Goal: Task Accomplishment & Management: Use online tool/utility

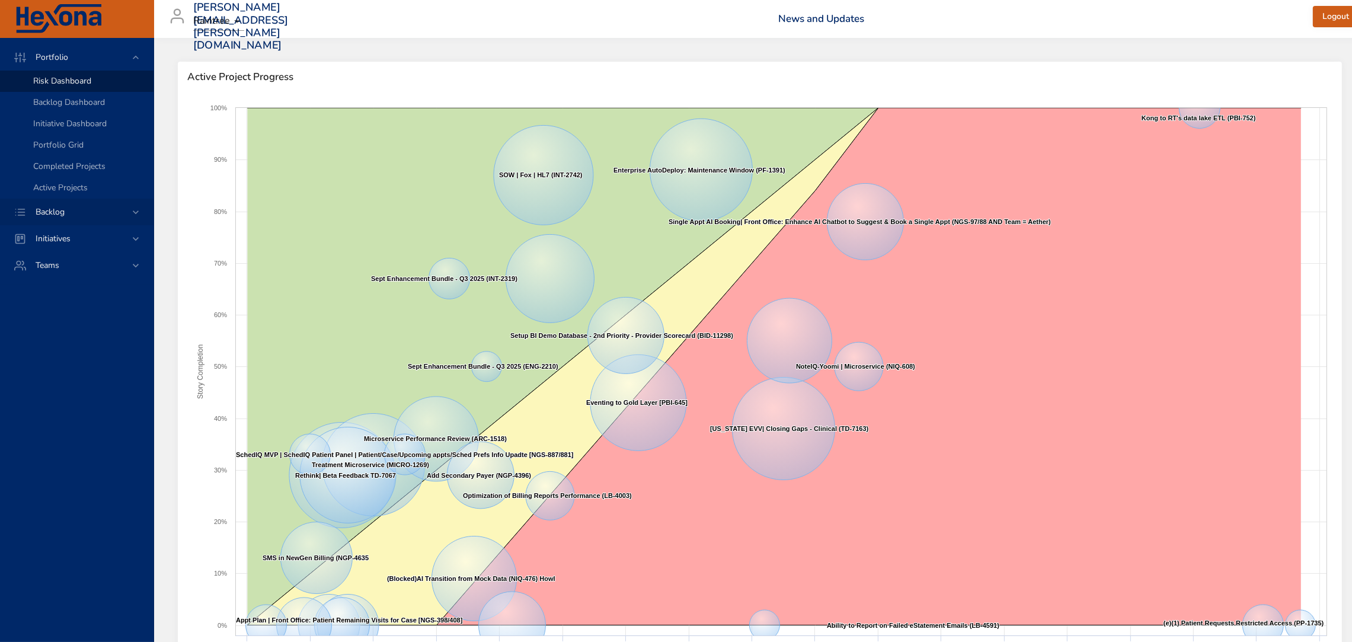
click at [62, 208] on span "Backlog" at bounding box center [50, 211] width 48 height 11
click at [71, 107] on span "Backlog Details" at bounding box center [61, 107] width 57 height 11
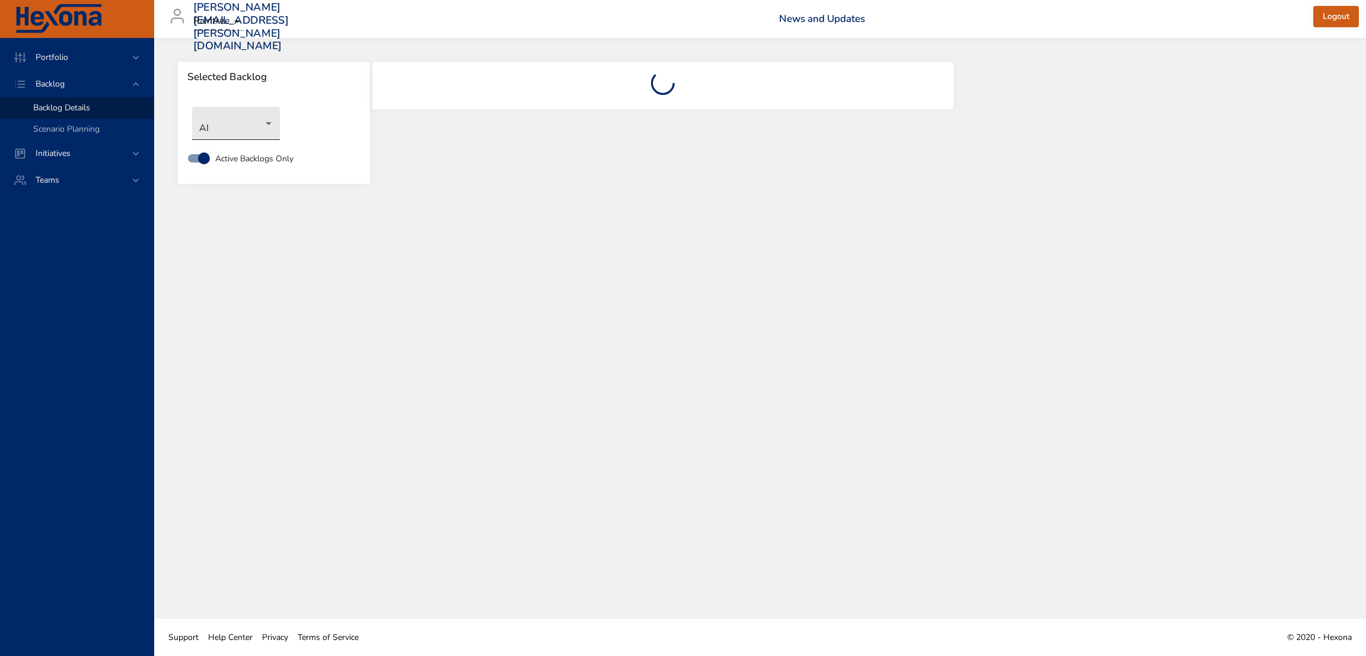
click at [269, 129] on body "Portfolio Backlog Backlog Details Scenario Planning Initiatives Teams [PERSON_N…" at bounding box center [683, 328] width 1366 height 656
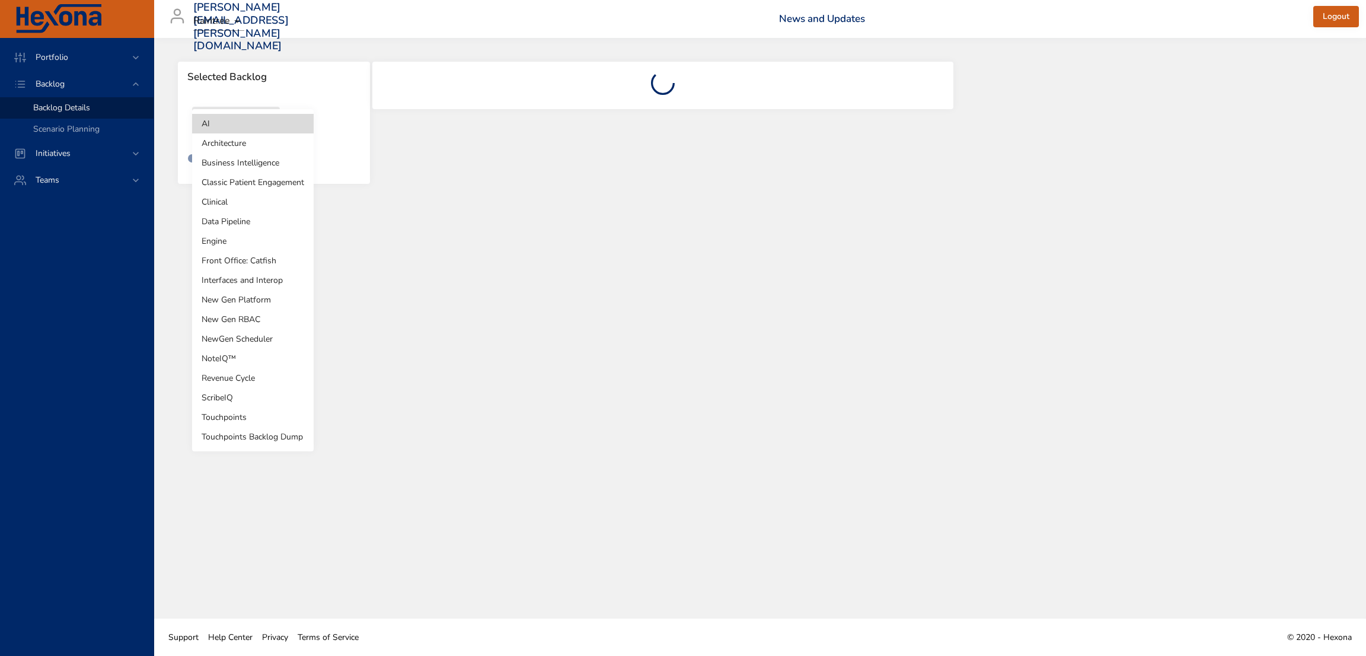
click at [261, 331] on li "NewGen Scheduler" at bounding box center [253, 339] width 122 height 20
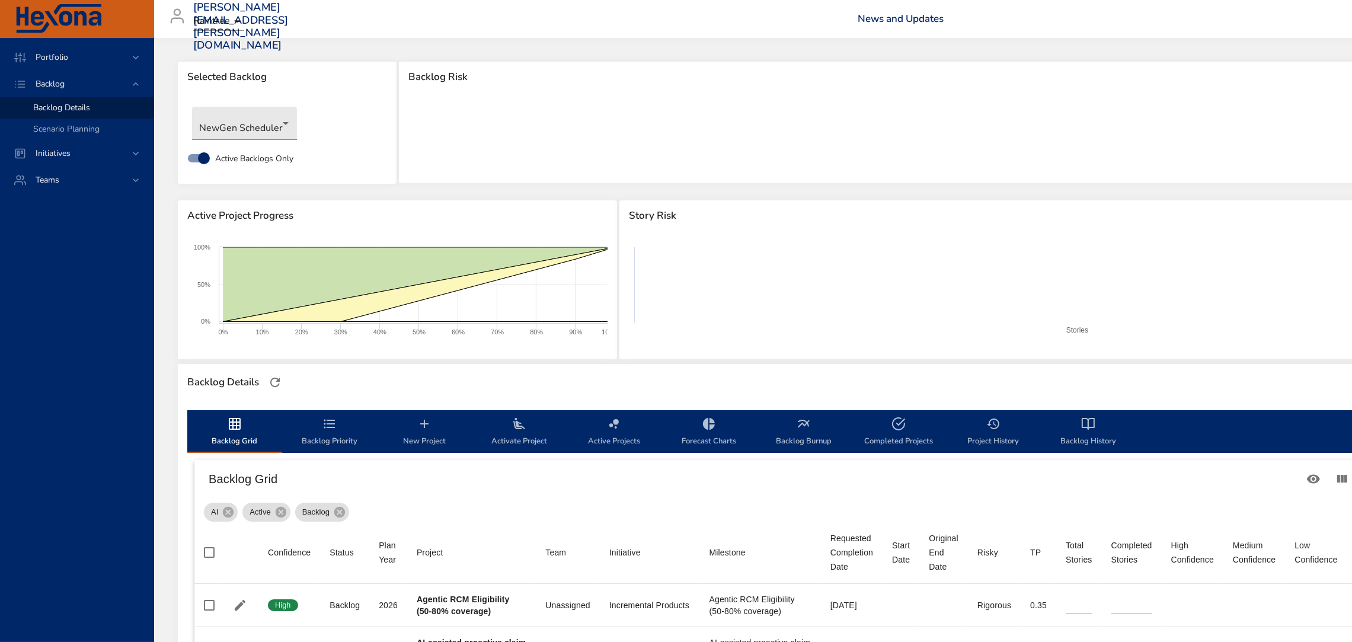
type input "*"
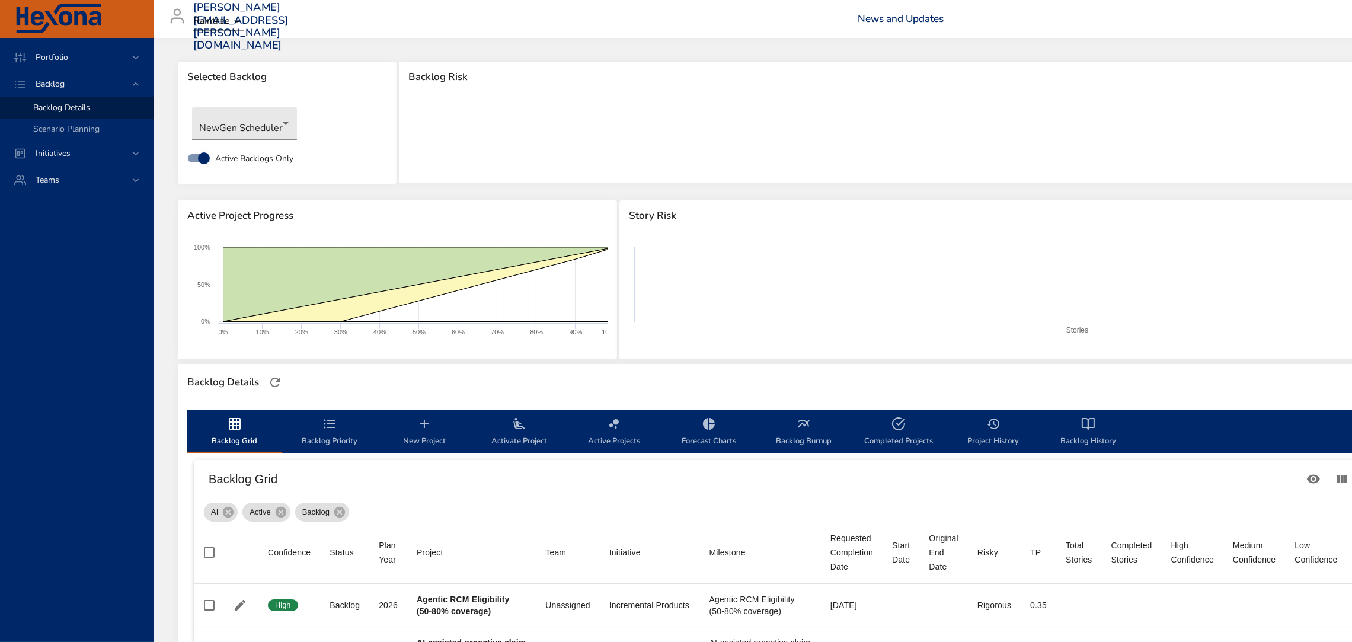
type input "*"
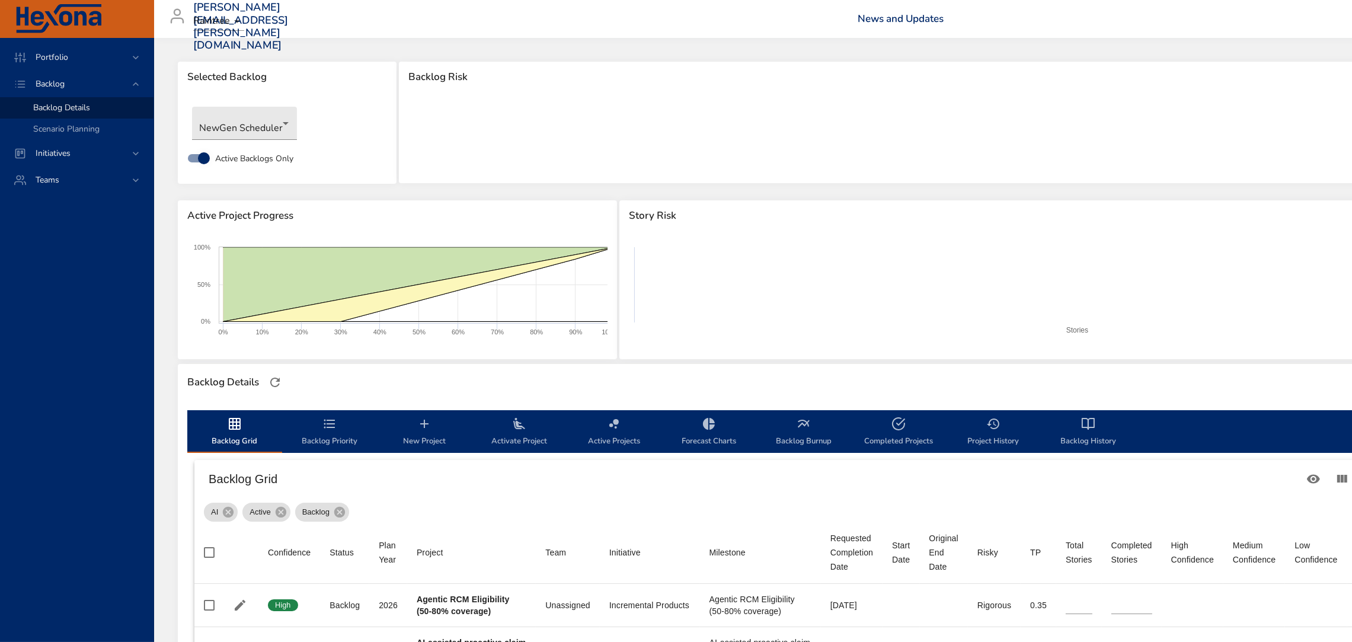
type input "*"
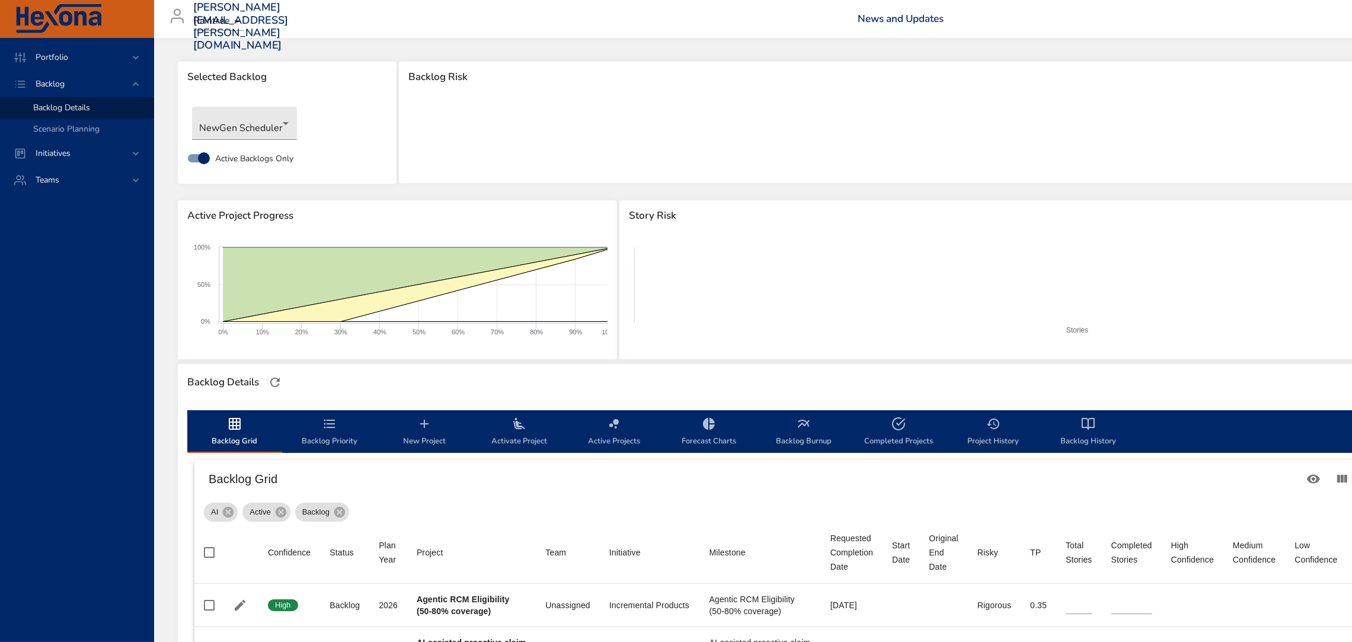
type input "*"
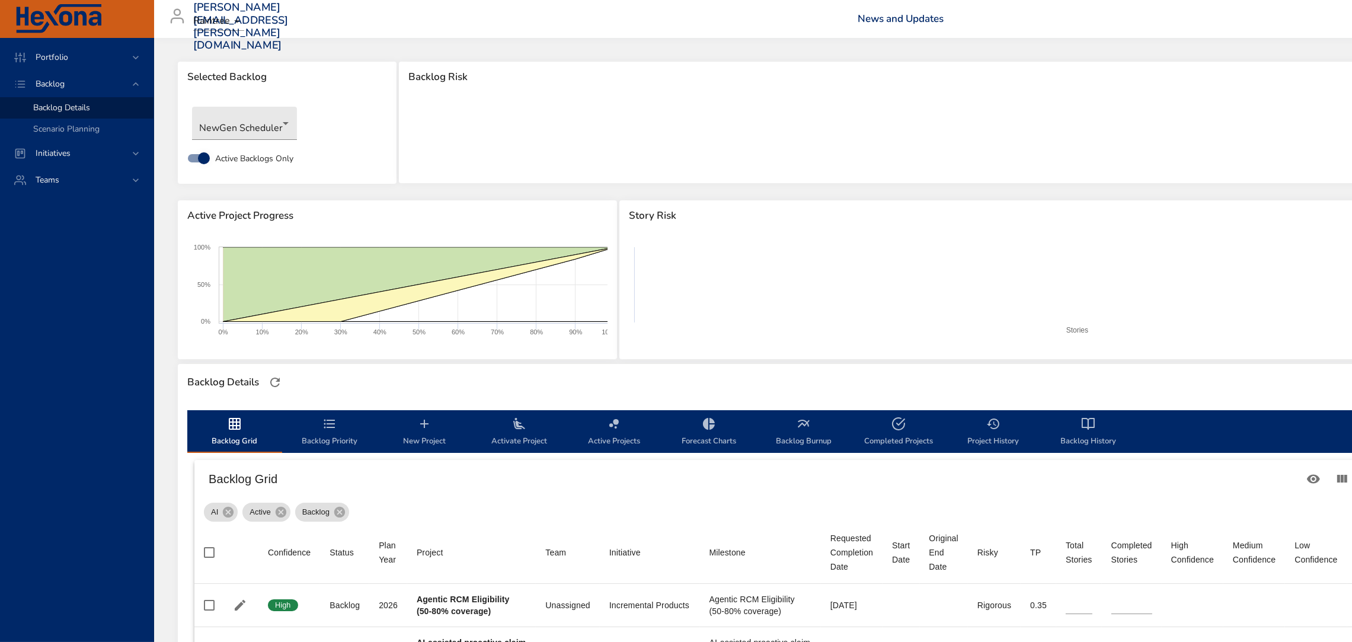
type input "*"
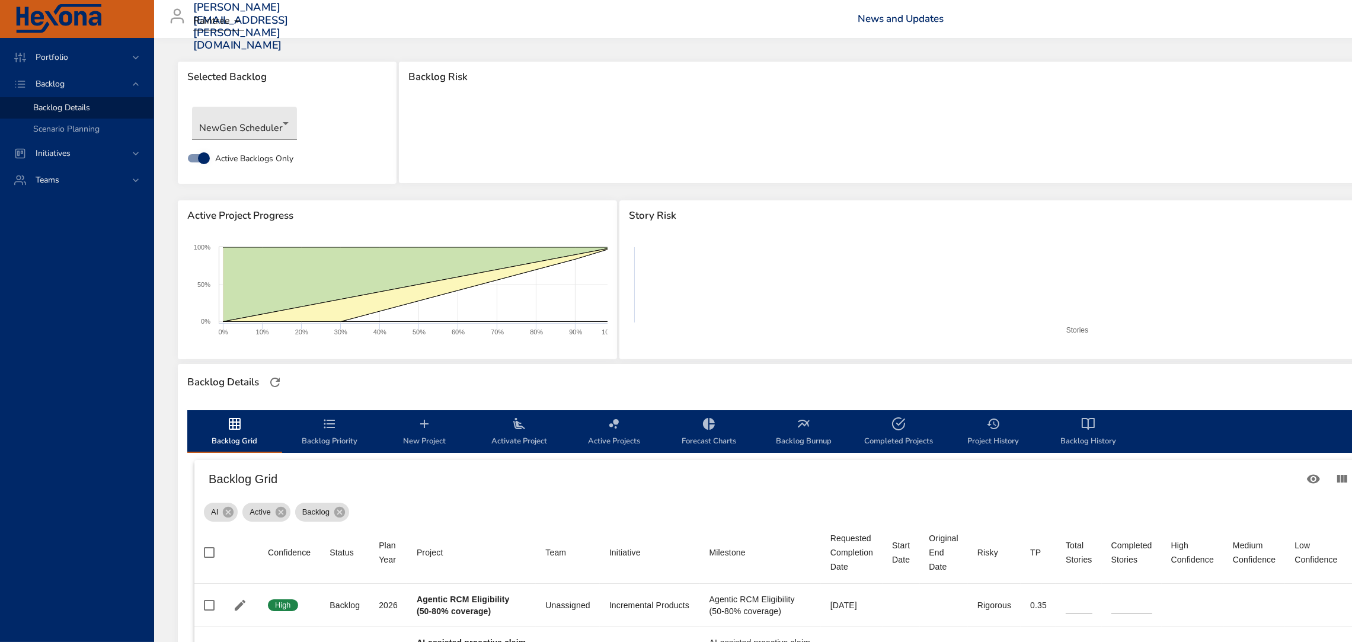
type input "*"
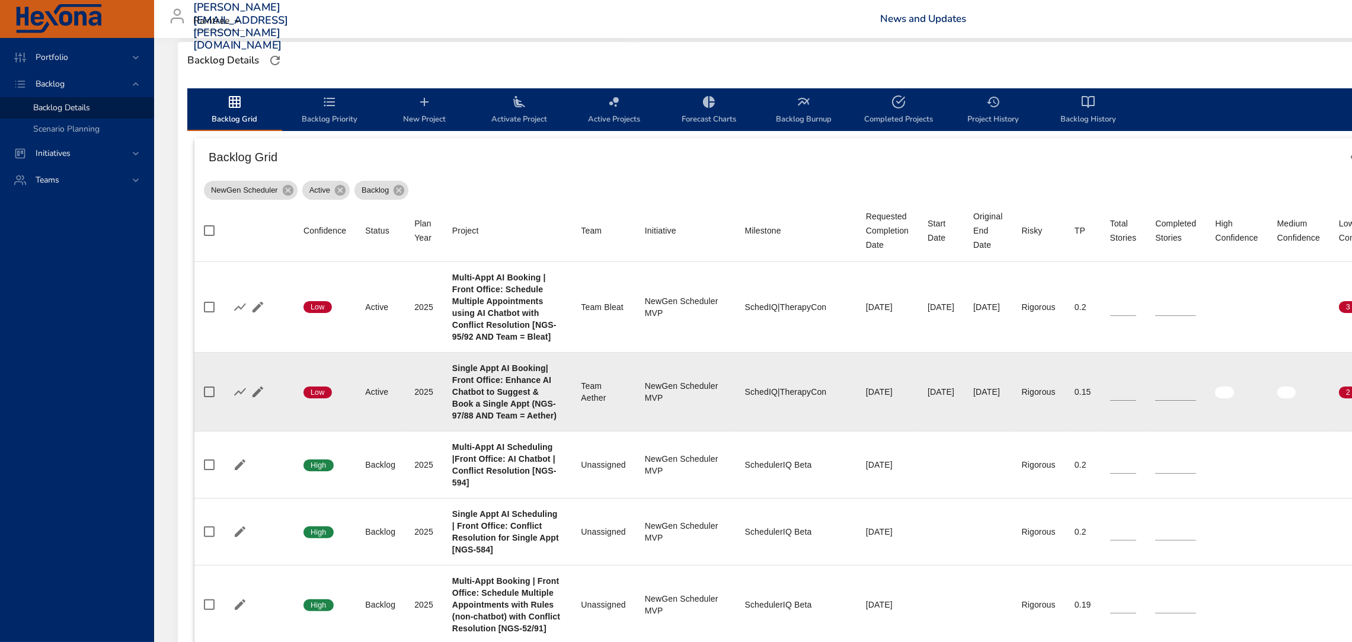
scroll to position [324, 0]
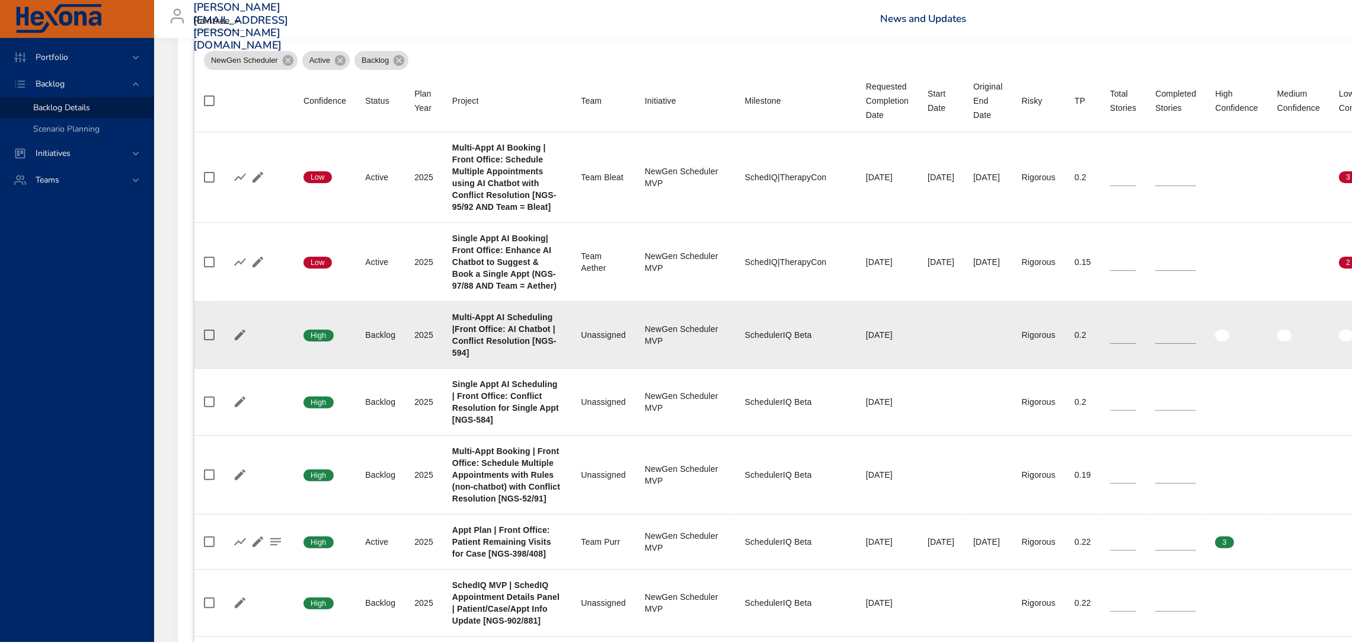
click at [512, 482] on b "Multi-Appt Booking | Front Office: Schedule Multiple Appointments with Rules (n…" at bounding box center [506, 474] width 108 height 57
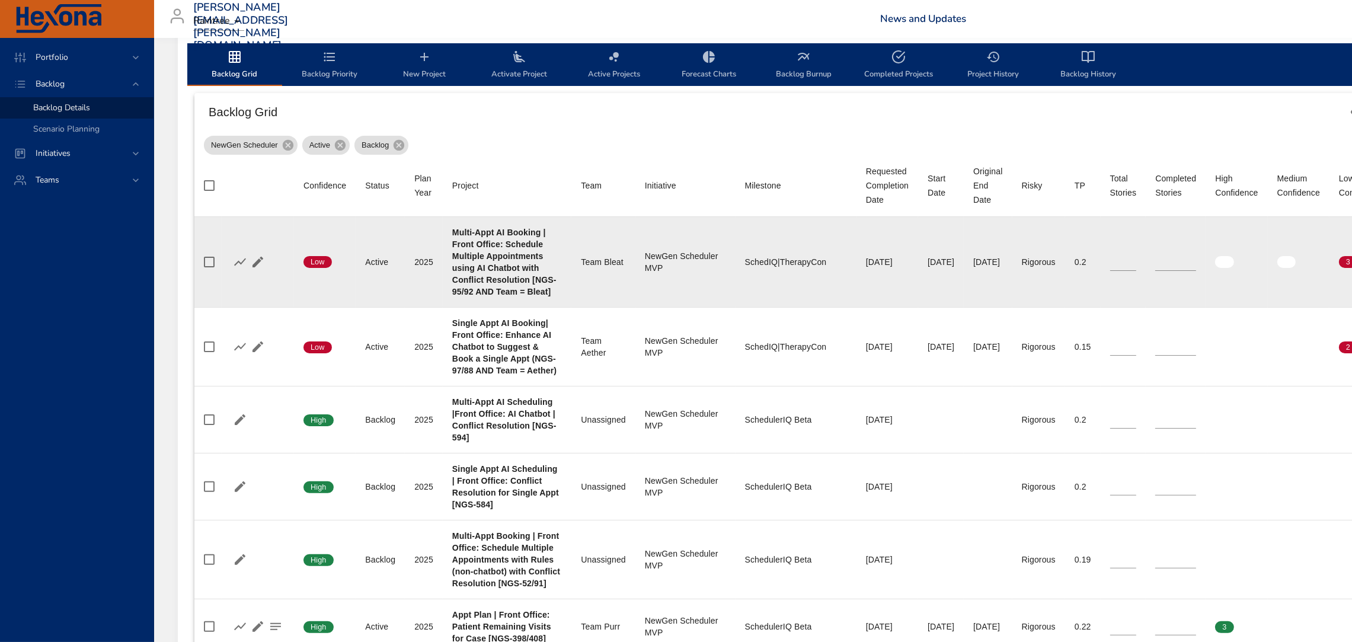
scroll to position [368, 0]
